Goal: Transaction & Acquisition: Purchase product/service

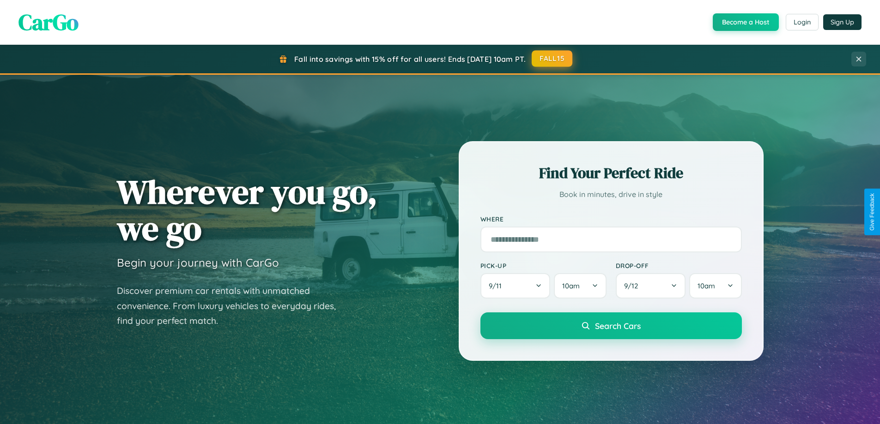
click at [552, 59] on button "FALL15" at bounding box center [551, 58] width 41 height 17
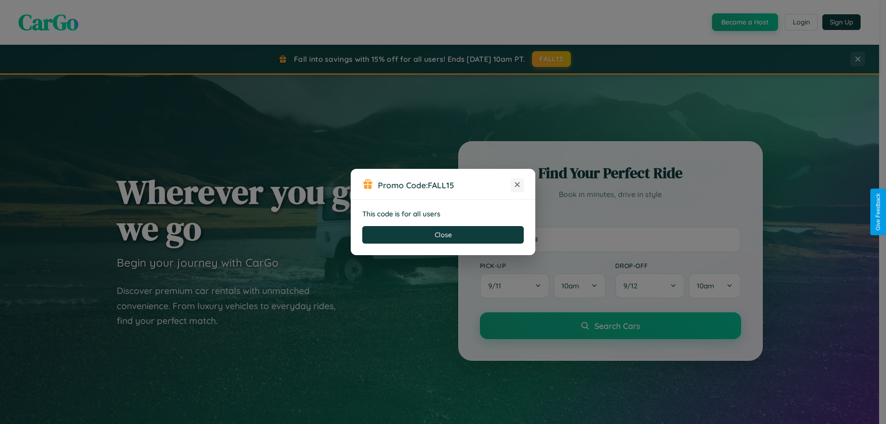
click at [518, 185] on icon at bounding box center [517, 184] width 9 height 9
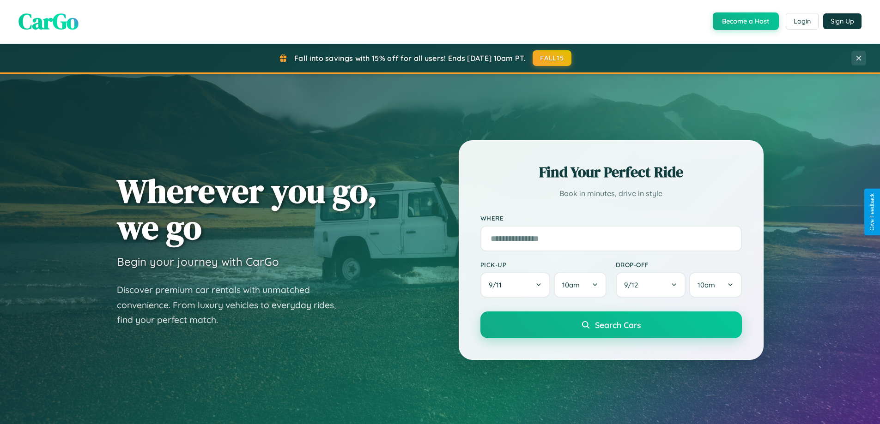
scroll to position [27, 0]
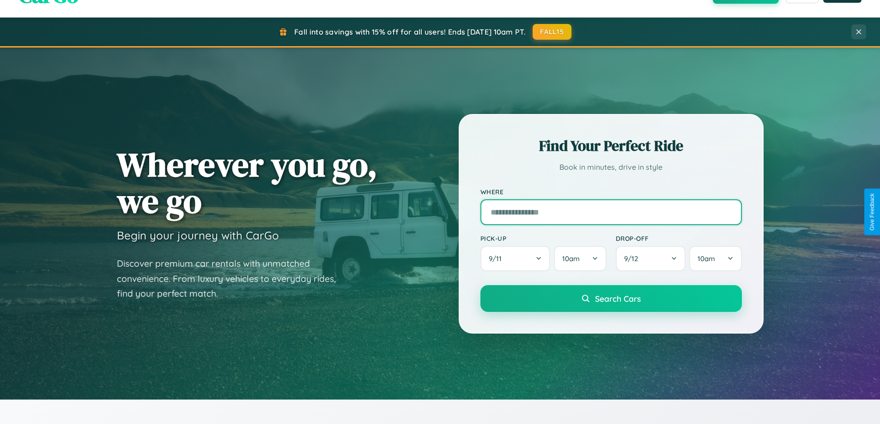
click at [610, 212] on input "text" at bounding box center [610, 212] width 261 height 26
type input "**********"
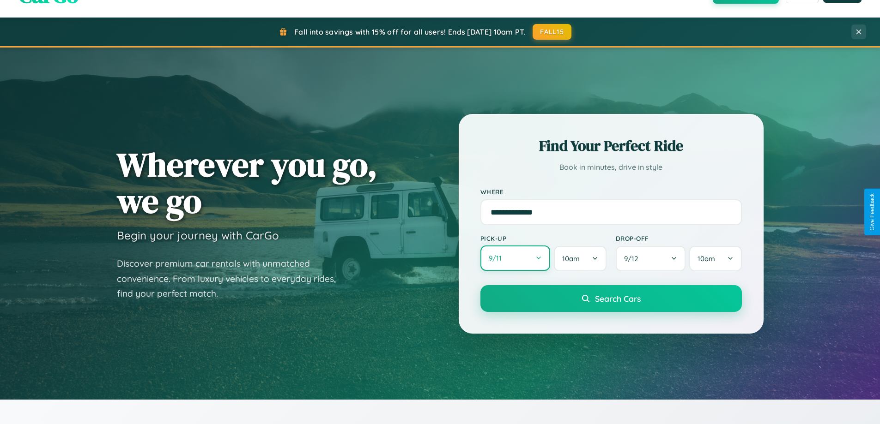
click at [515, 259] on button "9 / 11" at bounding box center [515, 258] width 70 height 25
select select "*"
select select "****"
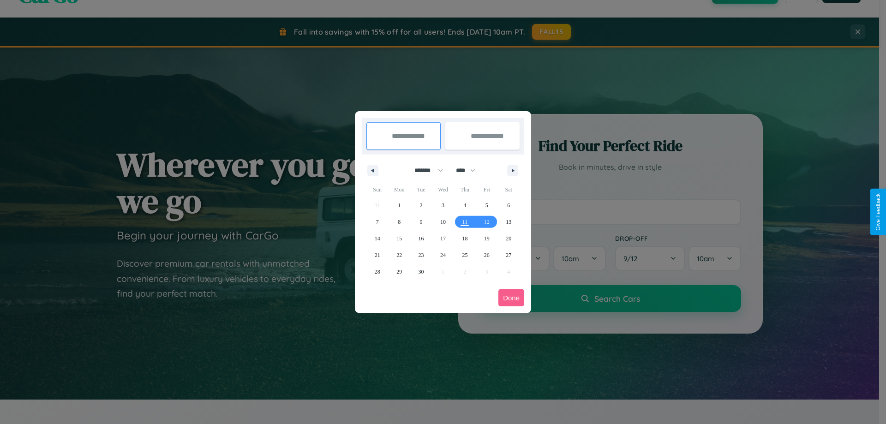
drag, startPoint x: 425, startPoint y: 170, endPoint x: 443, endPoint y: 185, distance: 23.7
click at [425, 170] on select "******* ******** ***** ***** *** **** **** ****** ********* ******* ******** **…" at bounding box center [427, 170] width 39 height 15
select select "**"
click at [487, 222] on span "12" at bounding box center [487, 222] width 6 height 17
type input "**********"
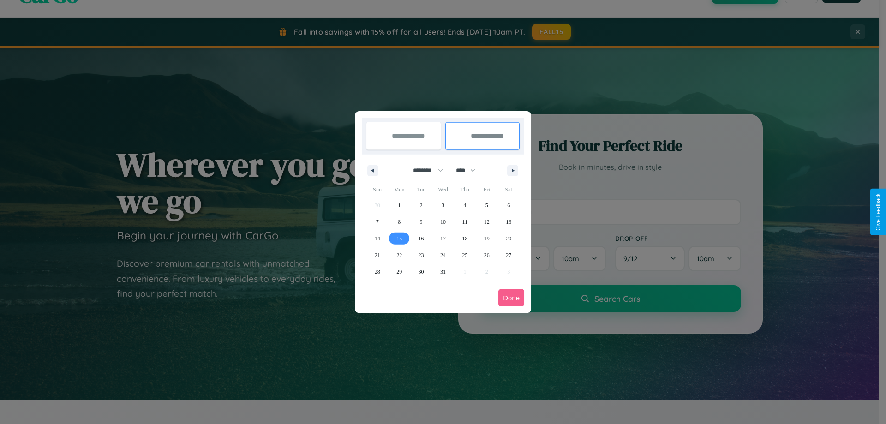
click at [399, 238] on span "15" at bounding box center [400, 238] width 6 height 17
type input "**********"
click at [512, 298] on button "Done" at bounding box center [512, 297] width 26 height 17
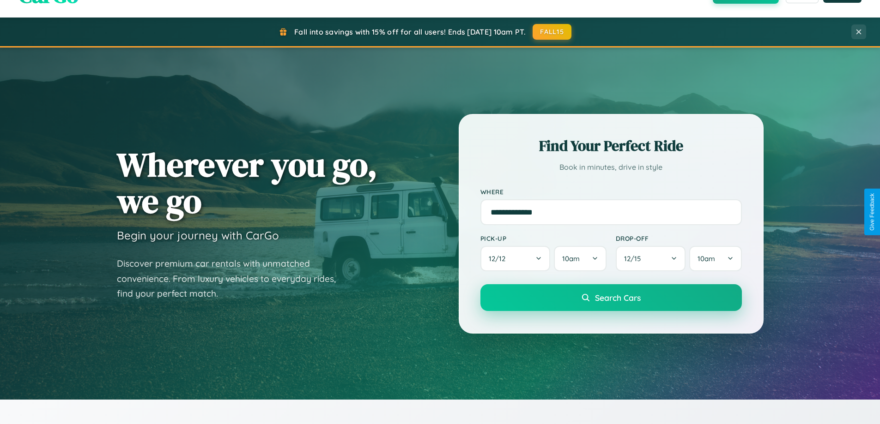
click at [610, 298] on span "Search Cars" at bounding box center [618, 298] width 46 height 10
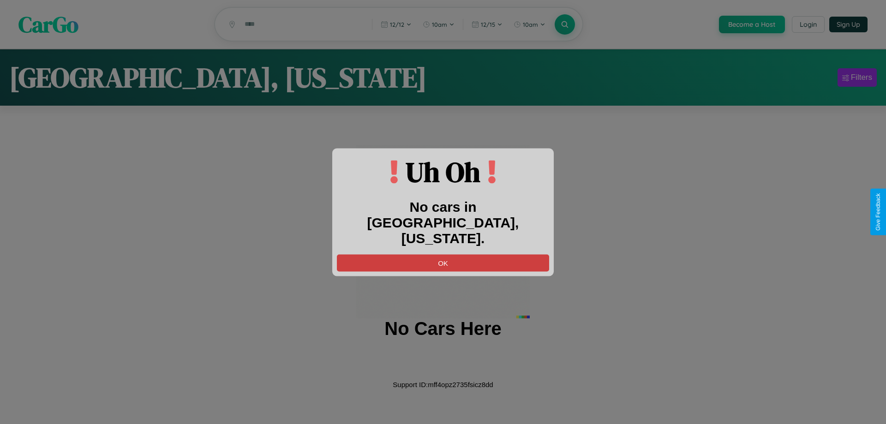
click at [443, 254] on button "OK" at bounding box center [443, 262] width 212 height 17
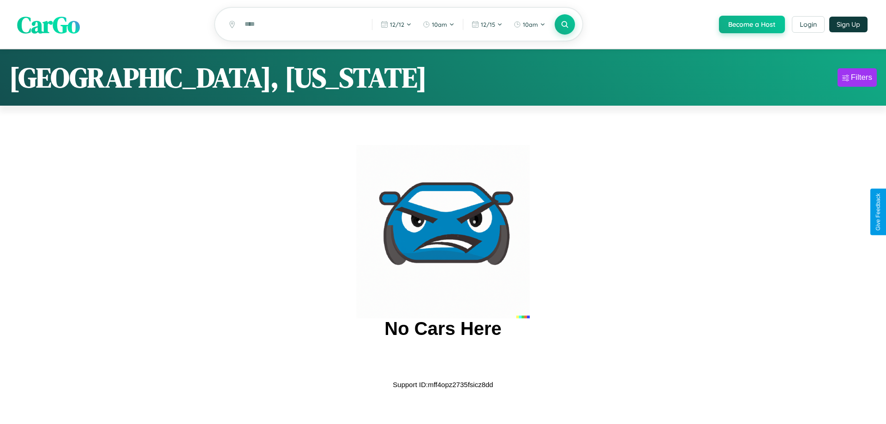
click at [48, 25] on span "CarGo" at bounding box center [48, 24] width 63 height 32
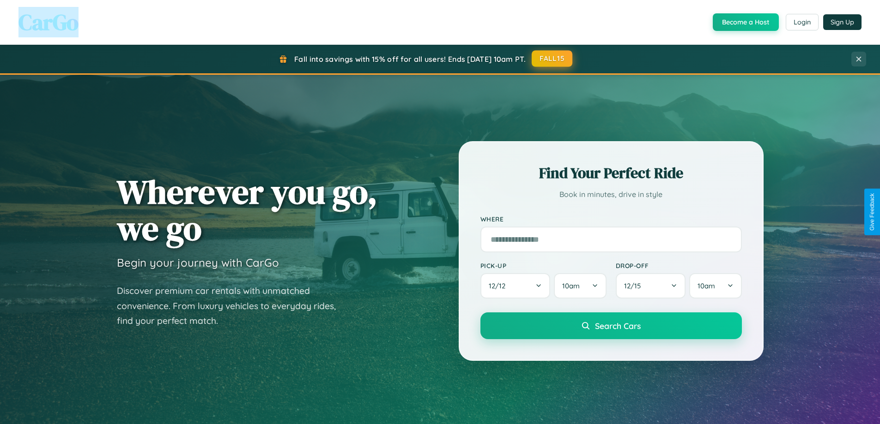
click at [552, 59] on button "FALL15" at bounding box center [551, 58] width 41 height 17
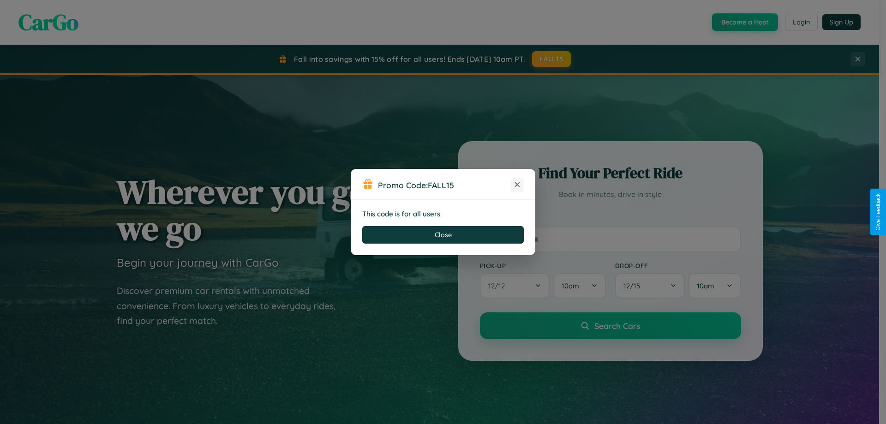
click at [518, 185] on icon at bounding box center [517, 184] width 9 height 9
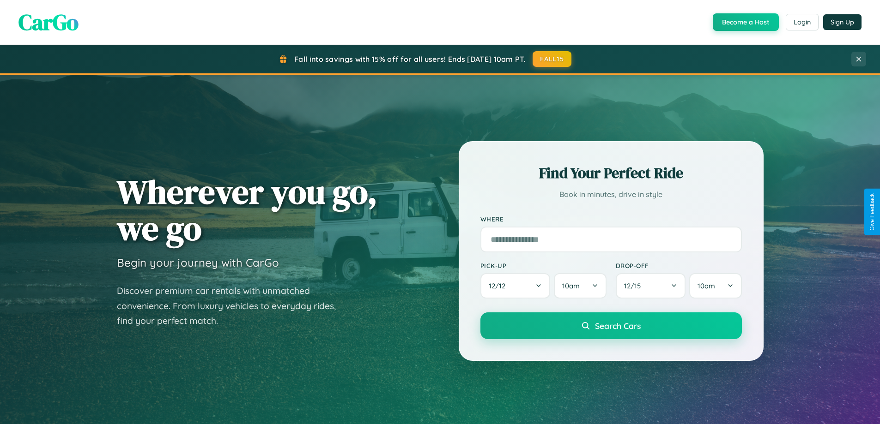
scroll to position [398, 0]
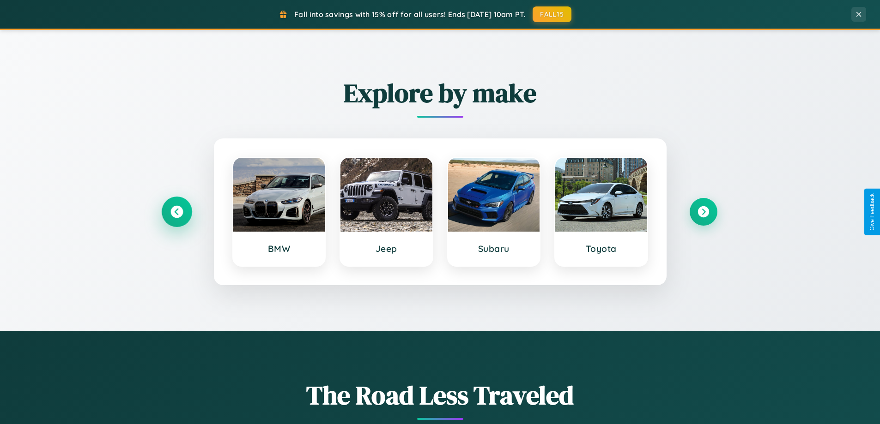
click at [176, 212] on icon at bounding box center [176, 212] width 12 height 12
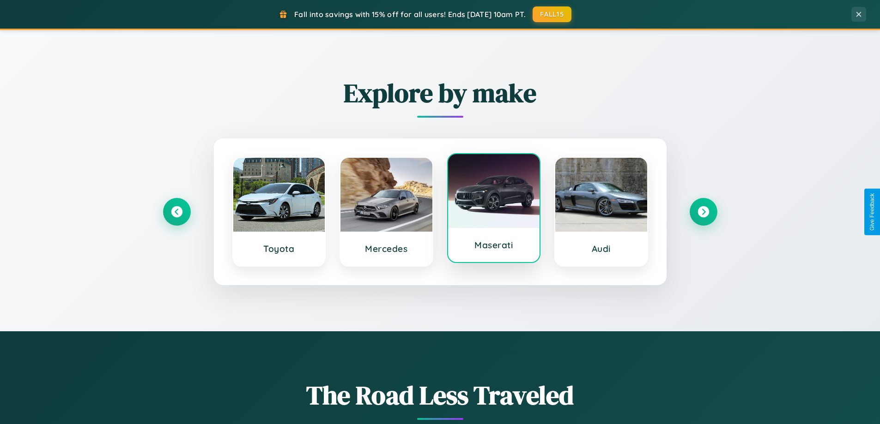
click at [493, 208] on div at bounding box center [494, 191] width 92 height 74
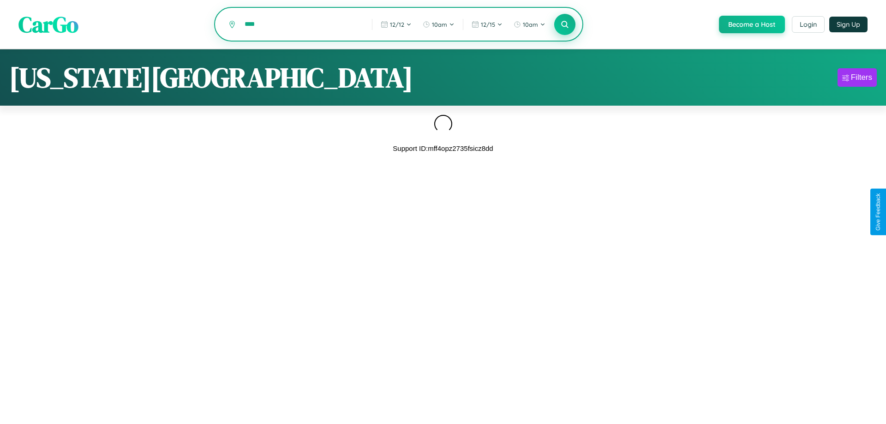
type input "****"
click at [564, 25] on icon at bounding box center [565, 24] width 9 height 9
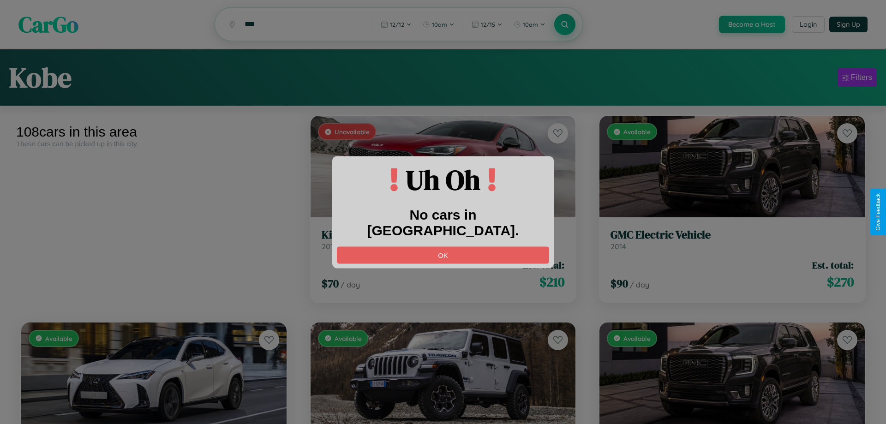
click at [857, 79] on div at bounding box center [443, 212] width 886 height 424
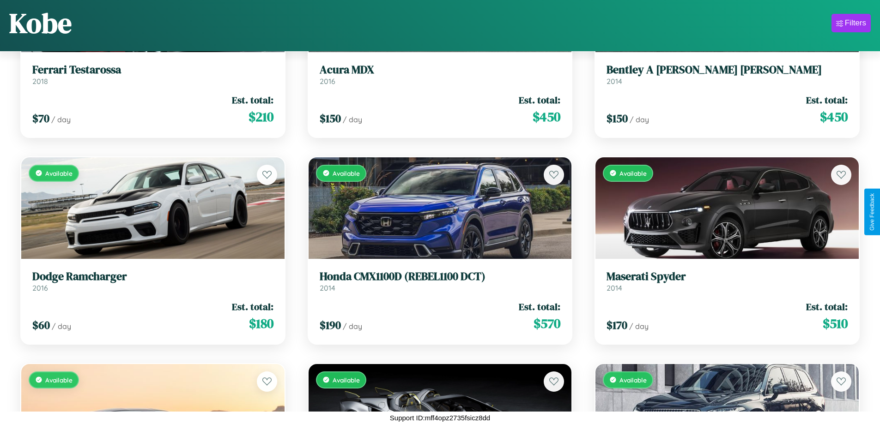
scroll to position [3024, 0]
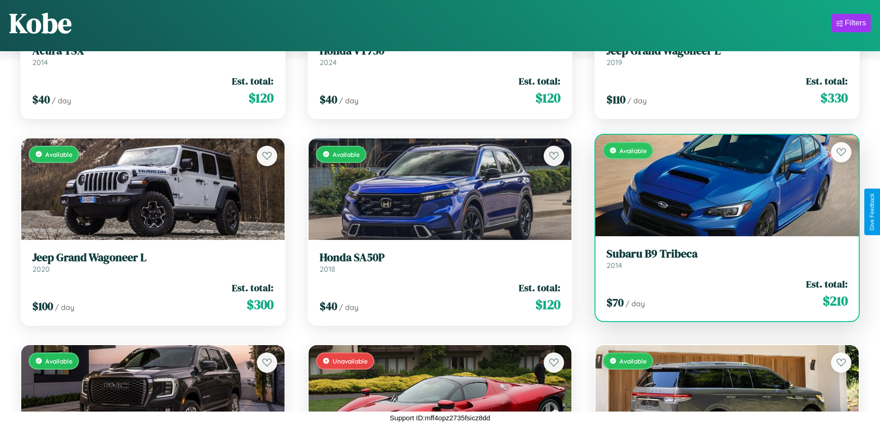
click at [721, 259] on h3 "Subaru B9 Tribeca" at bounding box center [726, 253] width 241 height 13
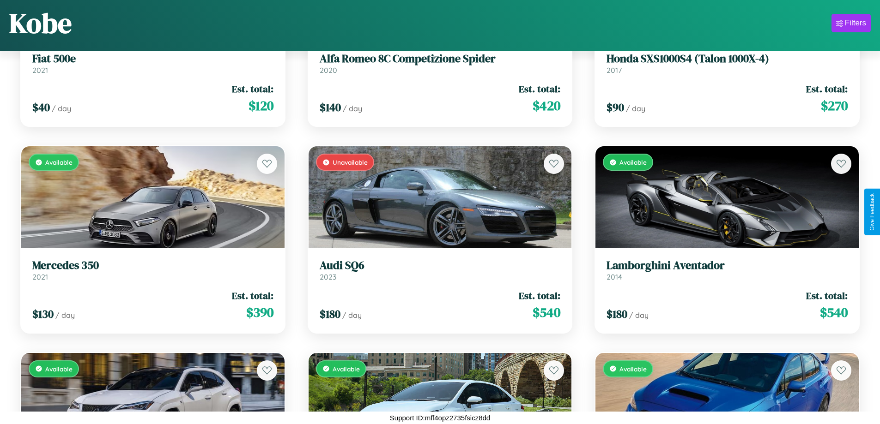
scroll to position [7159, 0]
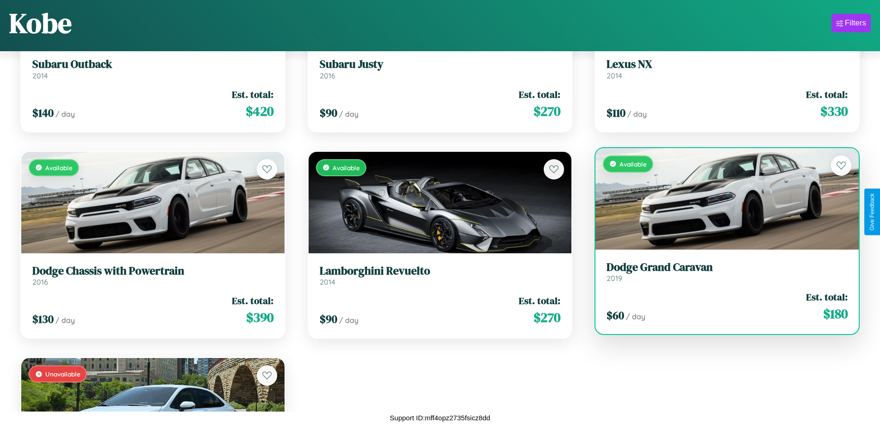
click at [721, 262] on link "Dodge Grand Caravan 2019" at bounding box center [726, 272] width 241 height 23
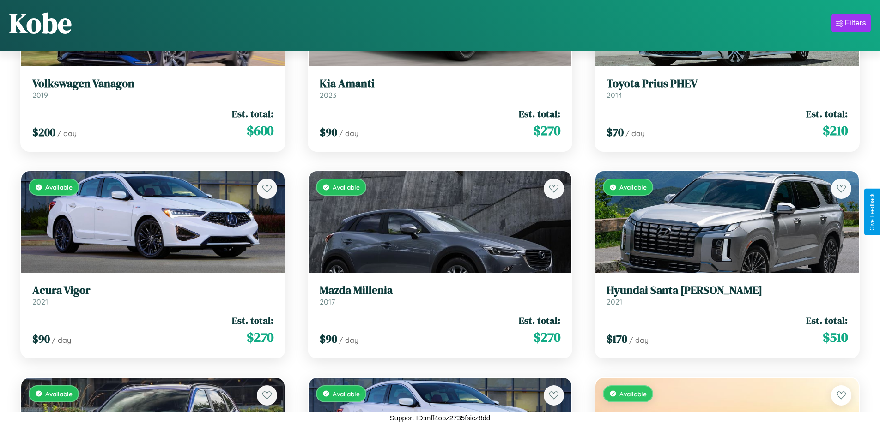
scroll to position [1784, 0]
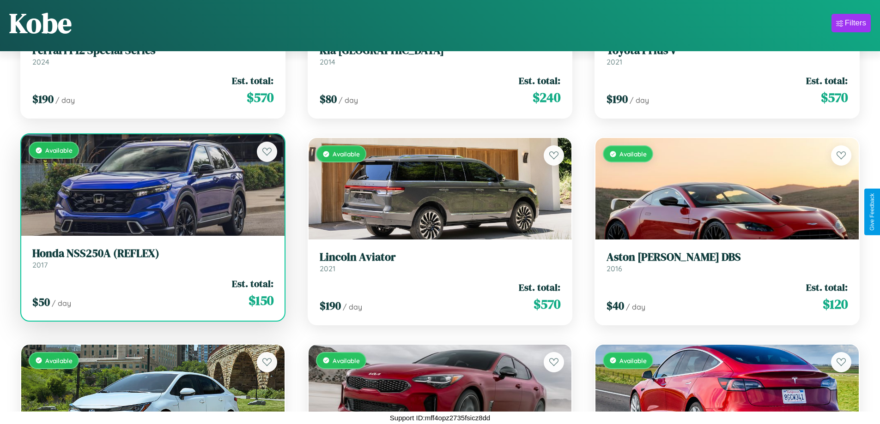
click at [151, 262] on link "Honda NSS250A (REFLEX) 2017" at bounding box center [152, 258] width 241 height 23
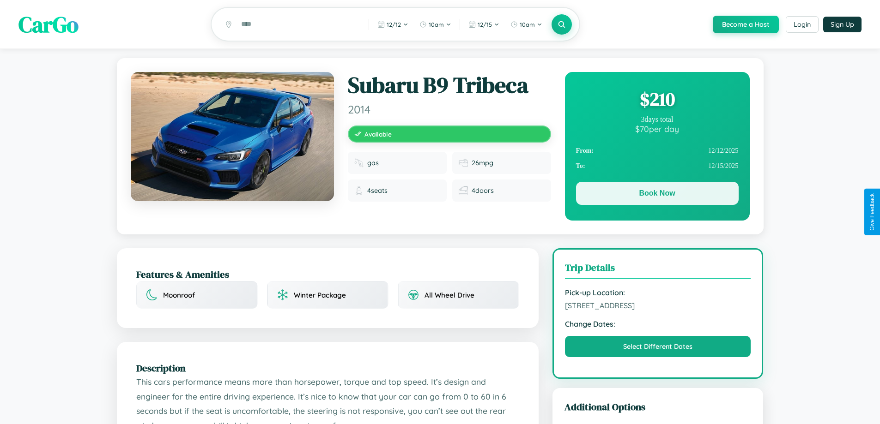
click at [657, 195] on button "Book Now" at bounding box center [657, 193] width 163 height 23
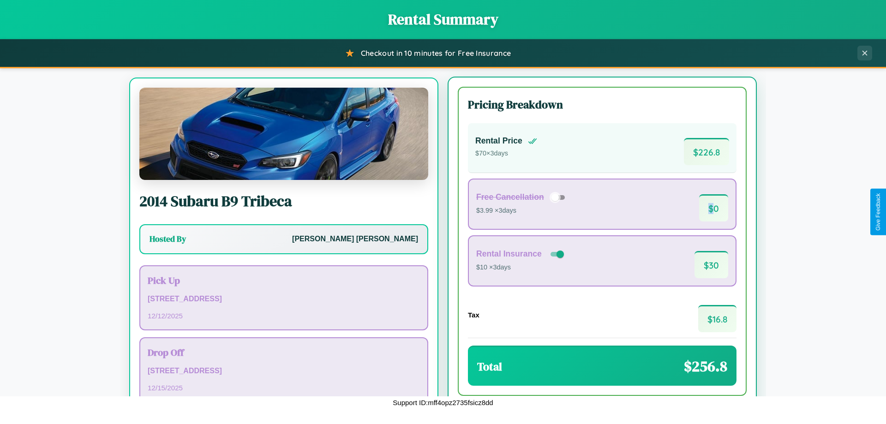
scroll to position [43, 0]
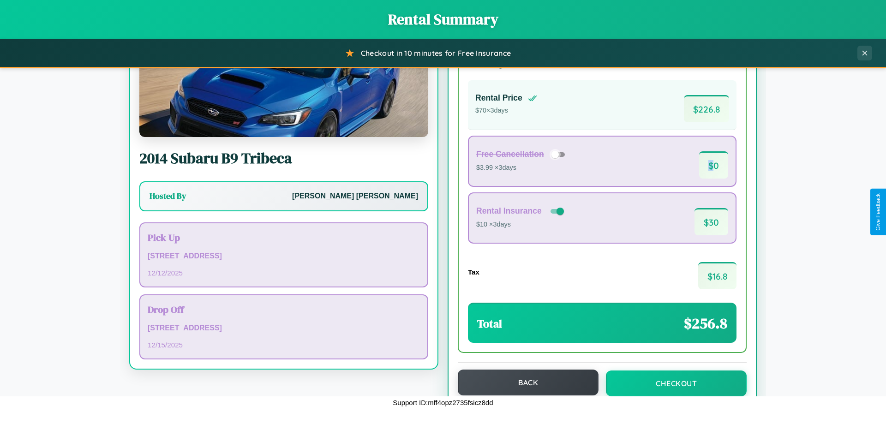
click at [524, 383] on button "Back" at bounding box center [528, 383] width 141 height 26
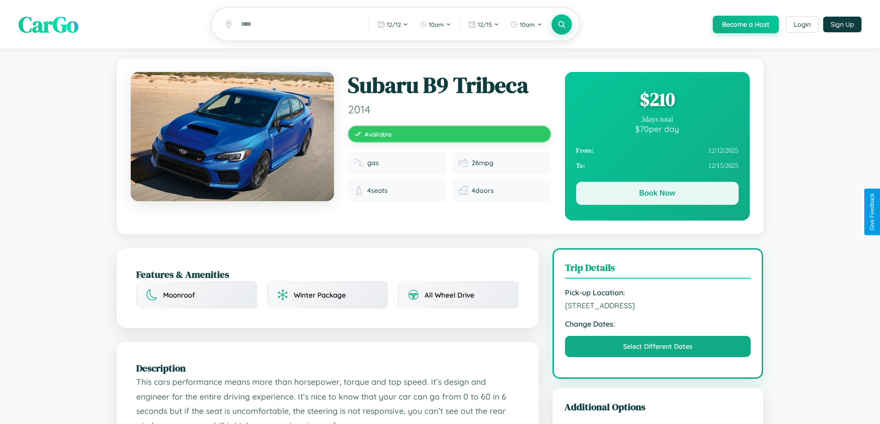
click at [657, 195] on button "Book Now" at bounding box center [657, 193] width 163 height 23
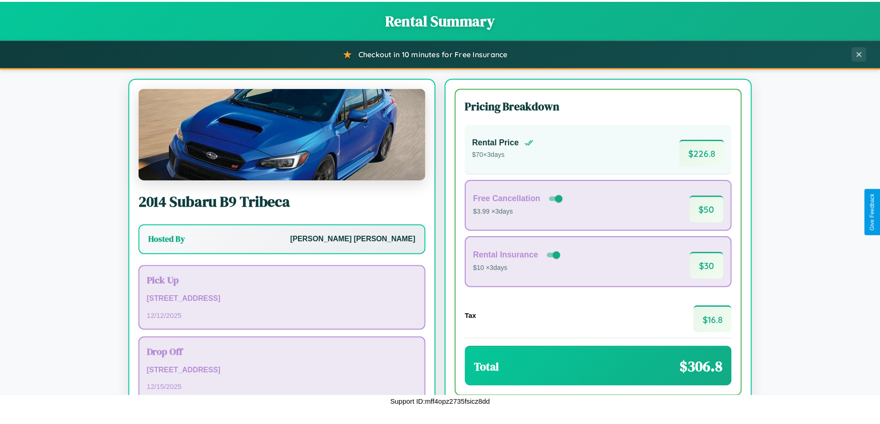
scroll to position [63, 0]
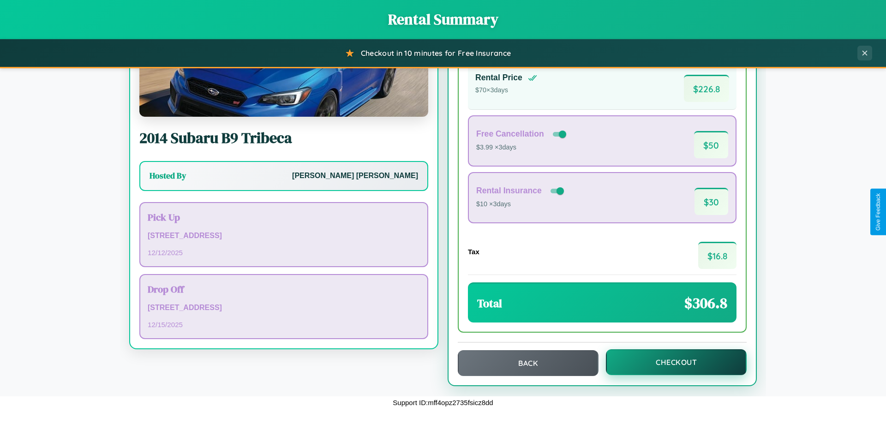
click at [670, 362] on button "Checkout" at bounding box center [676, 363] width 141 height 26
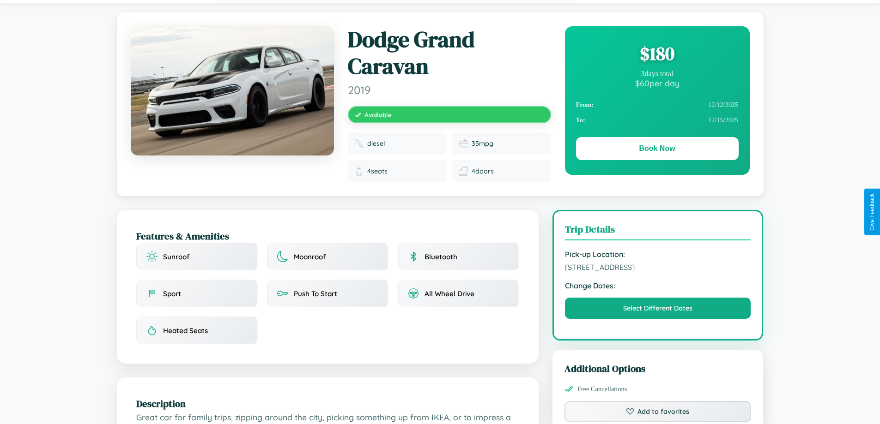
scroll to position [103, 0]
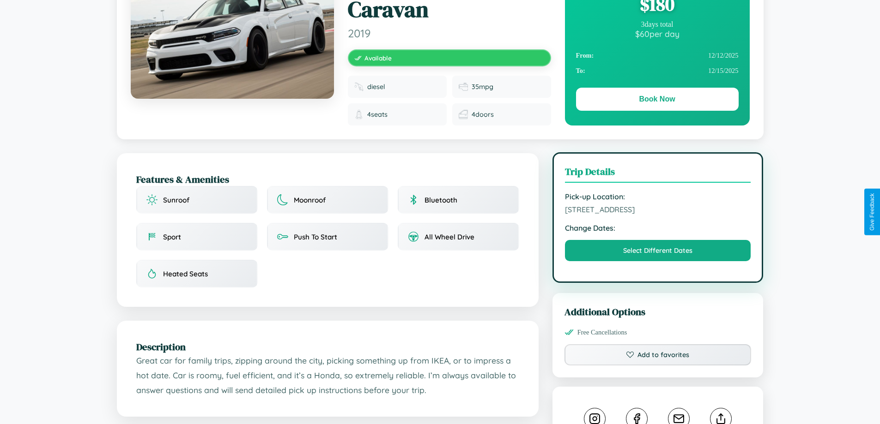
click at [657, 211] on span "2860 Cedar Street Kobe 78070 Japan" at bounding box center [658, 209] width 186 height 9
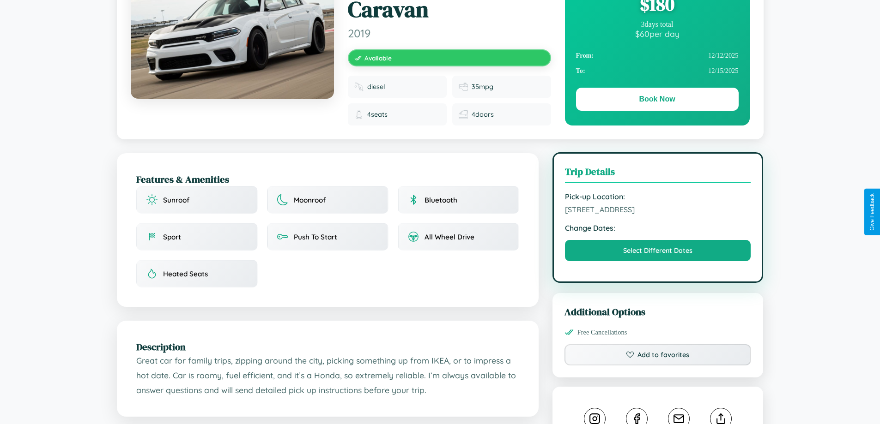
click at [657, 211] on span "2860 Cedar Street Kobe 78070 Japan" at bounding box center [658, 209] width 186 height 9
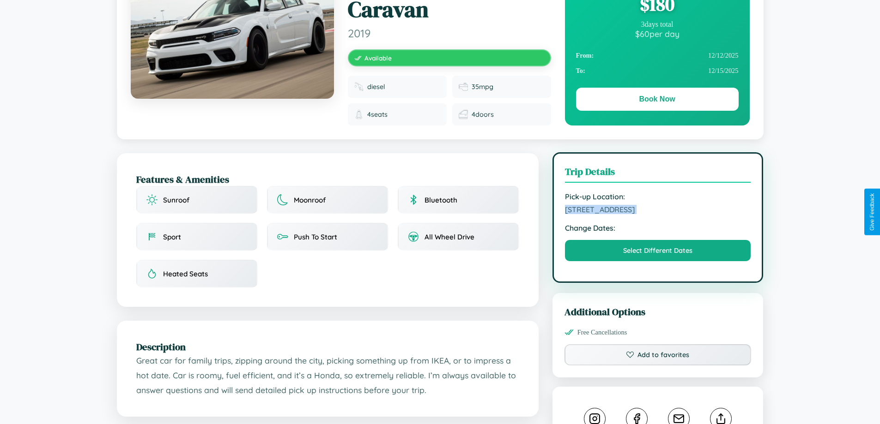
click at [657, 211] on span "2860 Cedar Street Kobe 78070 Japan" at bounding box center [658, 209] width 186 height 9
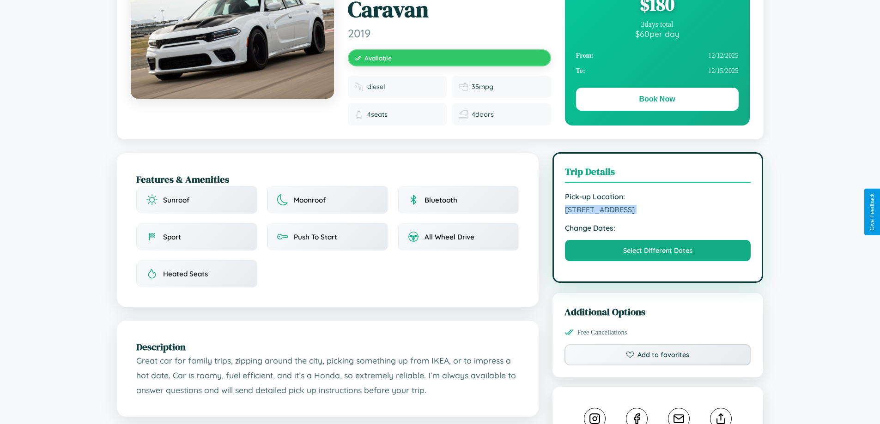
click at [657, 211] on span "2860 Cedar Street Kobe 78070 Japan" at bounding box center [658, 209] width 186 height 9
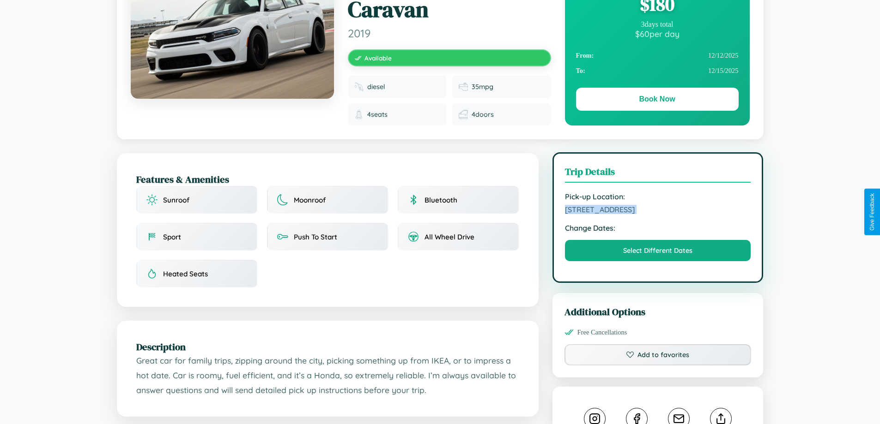
click at [657, 211] on span "2860 Cedar Street Kobe 78070 Japan" at bounding box center [658, 209] width 186 height 9
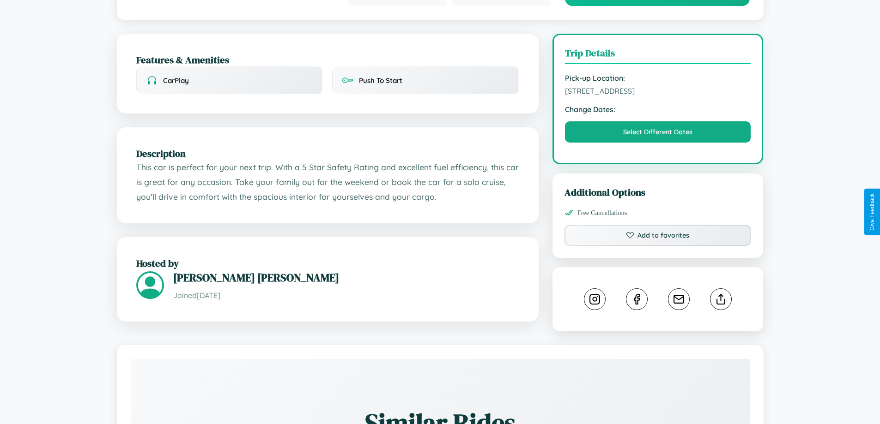
scroll to position [247, 0]
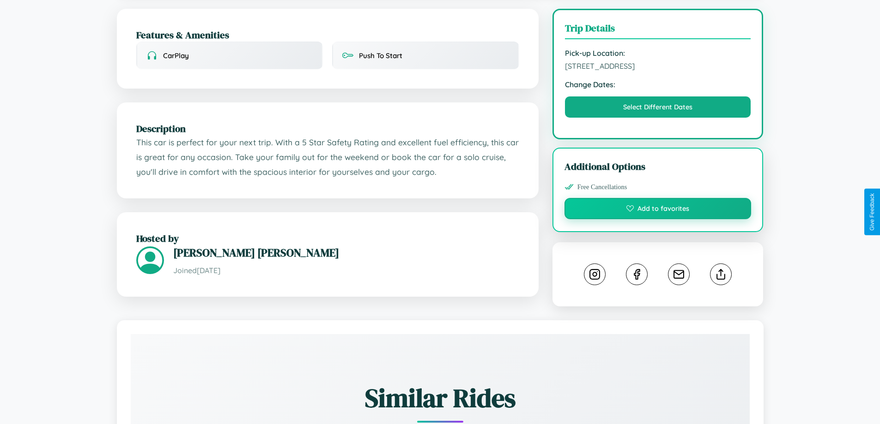
click at [657, 210] on button "Add to favorites" at bounding box center [657, 208] width 187 height 21
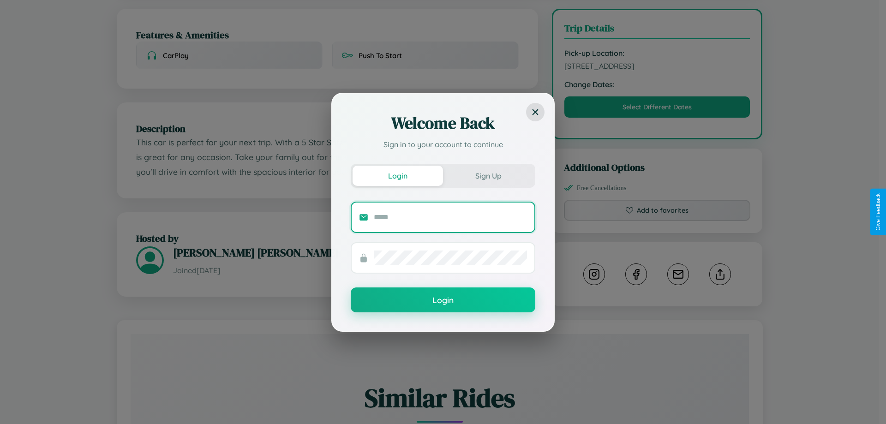
click at [451, 217] on input "text" at bounding box center [450, 217] width 153 height 15
type input "**********"
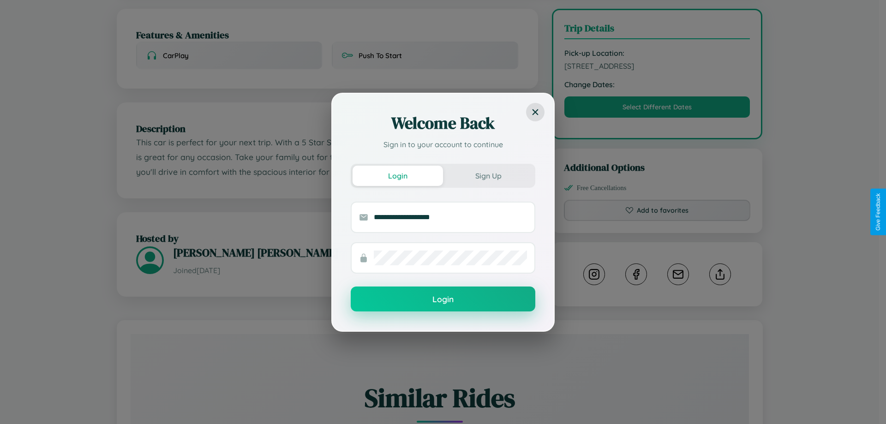
click at [443, 300] on button "Login" at bounding box center [443, 299] width 185 height 25
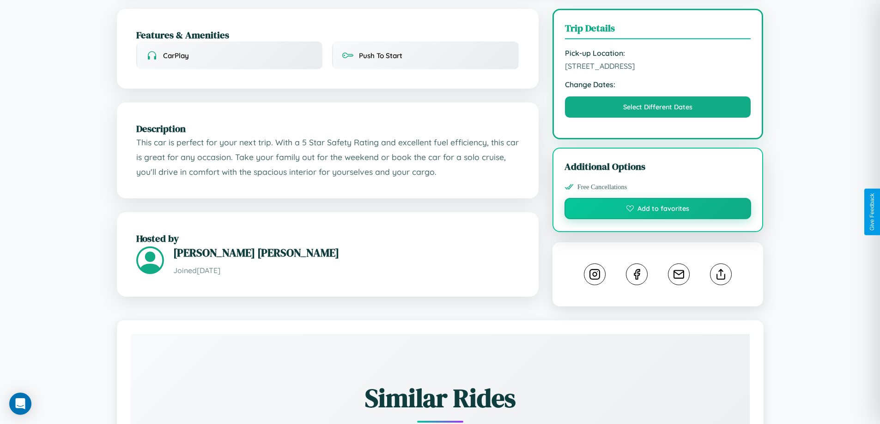
click at [657, 210] on button "Add to favorites" at bounding box center [657, 208] width 187 height 21
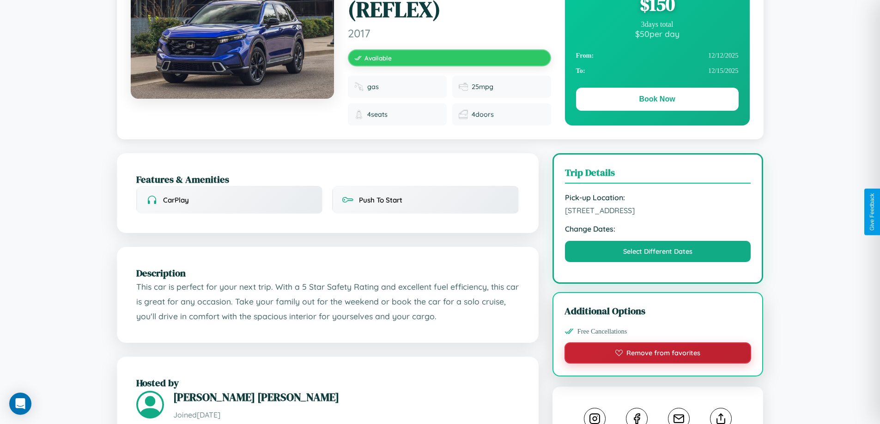
scroll to position [102, 0]
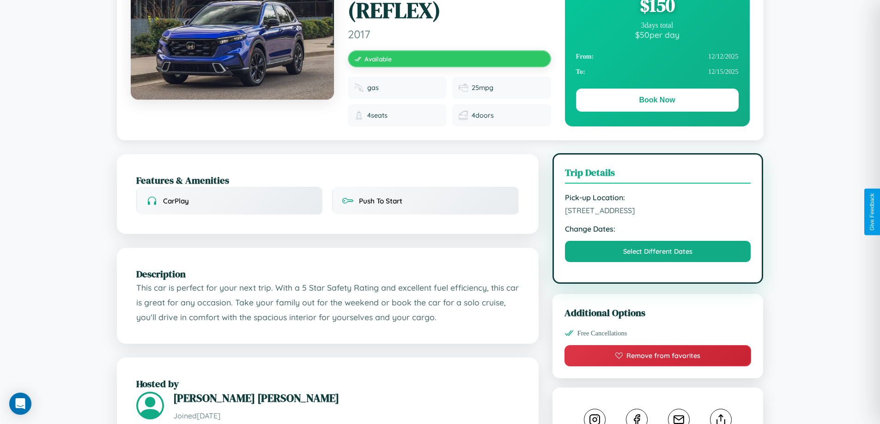
click at [657, 212] on span "[STREET_ADDRESS]" at bounding box center [658, 210] width 186 height 9
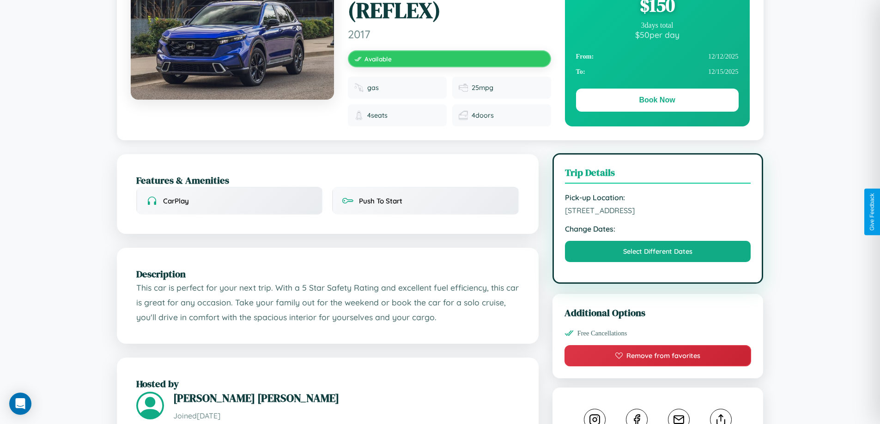
click at [657, 212] on span "[STREET_ADDRESS]" at bounding box center [658, 210] width 186 height 9
click at [657, 212] on span "7789 Church Street Kobe 44549 Japan" at bounding box center [658, 210] width 186 height 9
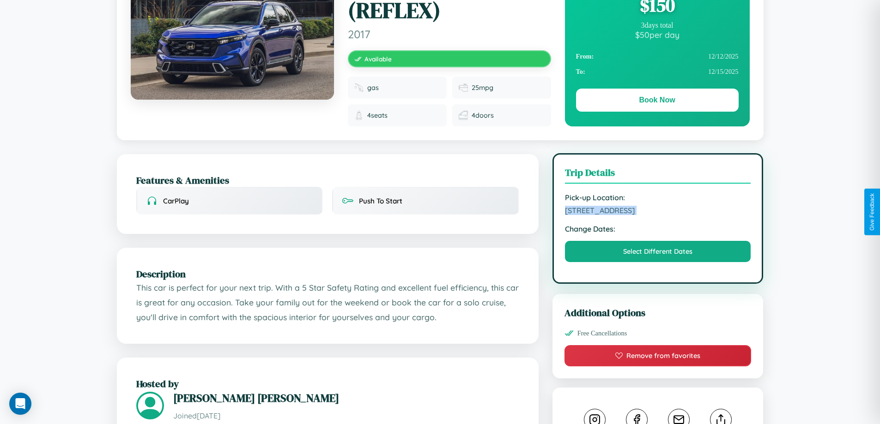
click at [657, 212] on span "7789 Church Street Kobe 44549 Japan" at bounding box center [658, 210] width 186 height 9
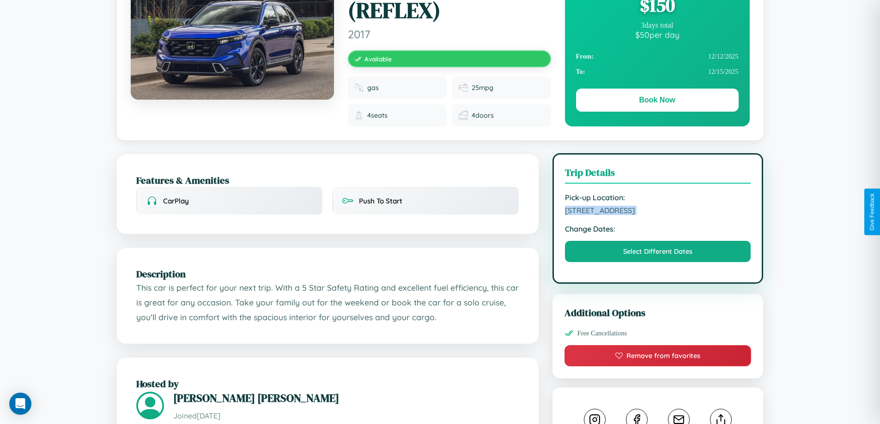
click at [657, 212] on span "7789 Church Street Kobe 44549 Japan" at bounding box center [658, 210] width 186 height 9
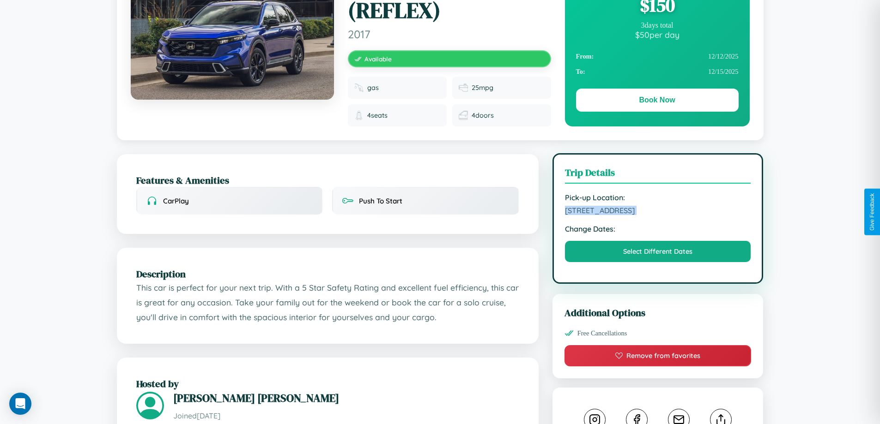
click at [657, 212] on span "7789 Church Street Kobe 44549 Japan" at bounding box center [658, 210] width 186 height 9
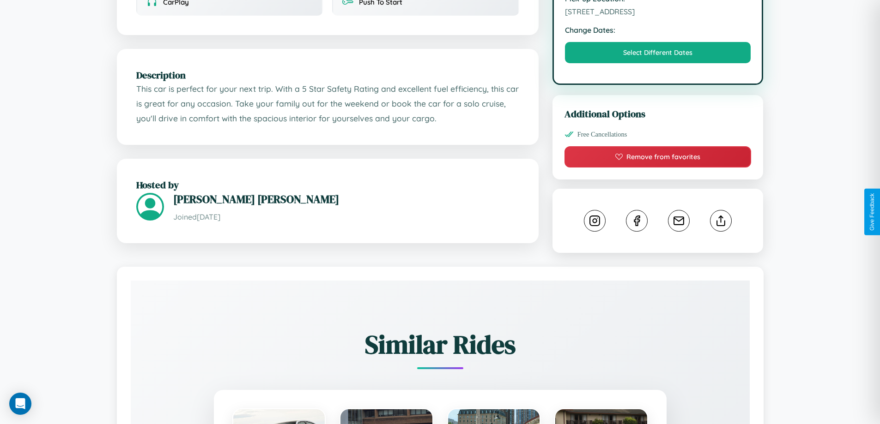
scroll to position [311, 0]
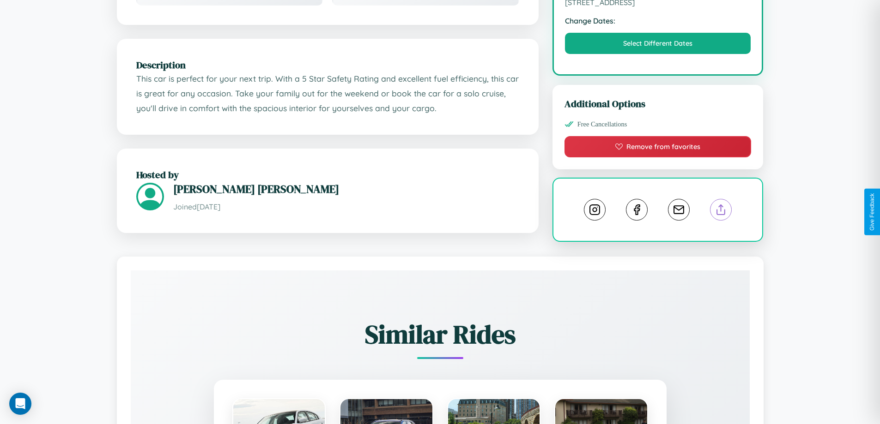
click at [721, 211] on line at bounding box center [721, 208] width 0 height 6
